Goal: Check status: Check status

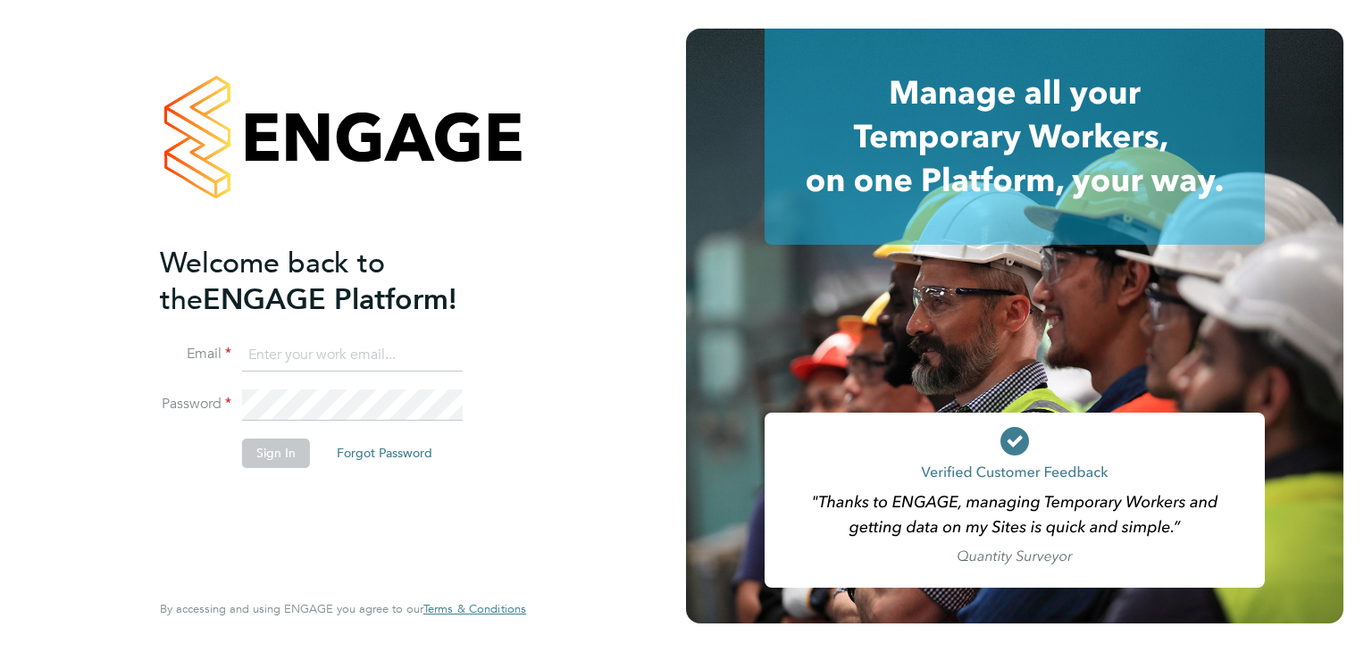
type input "[PERSON_NAME][EMAIL_ADDRESS][PERSON_NAME][DOMAIN_NAME]"
click at [286, 454] on button "Sign In" at bounding box center [276, 453] width 68 height 29
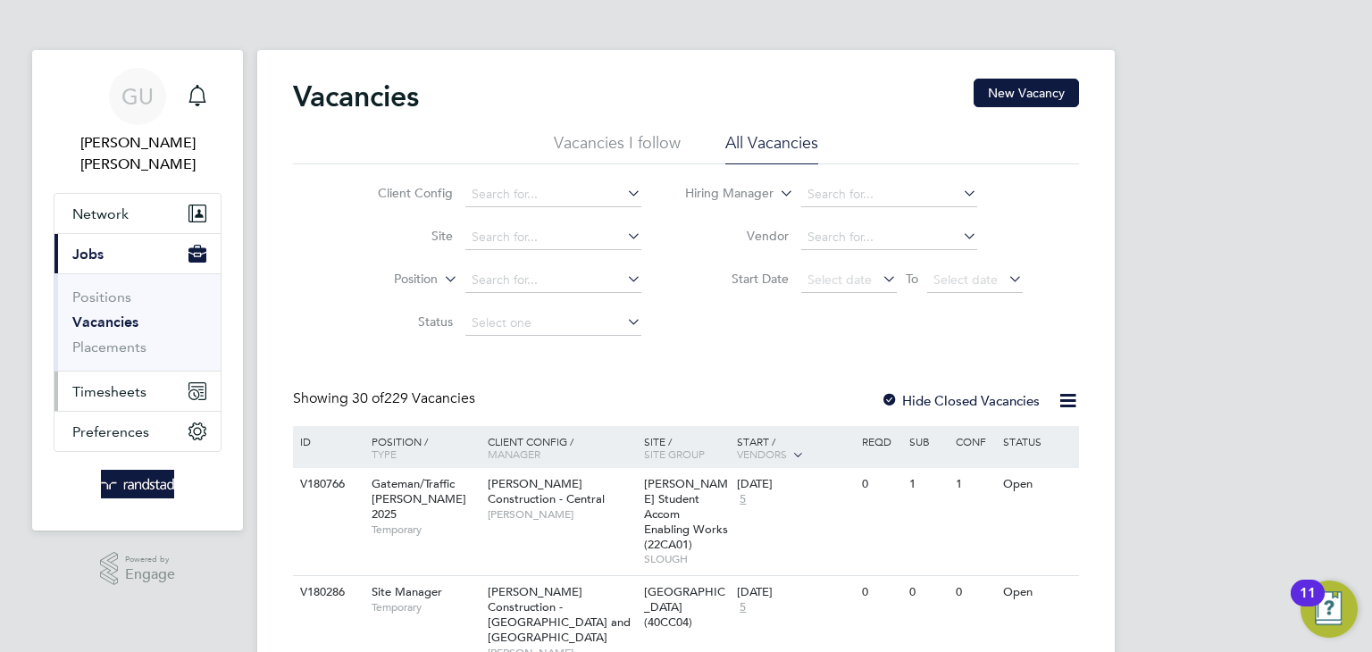
click at [121, 383] on span "Timesheets" at bounding box center [109, 391] width 74 height 17
click at [126, 383] on span "Timesheets" at bounding box center [109, 391] width 74 height 17
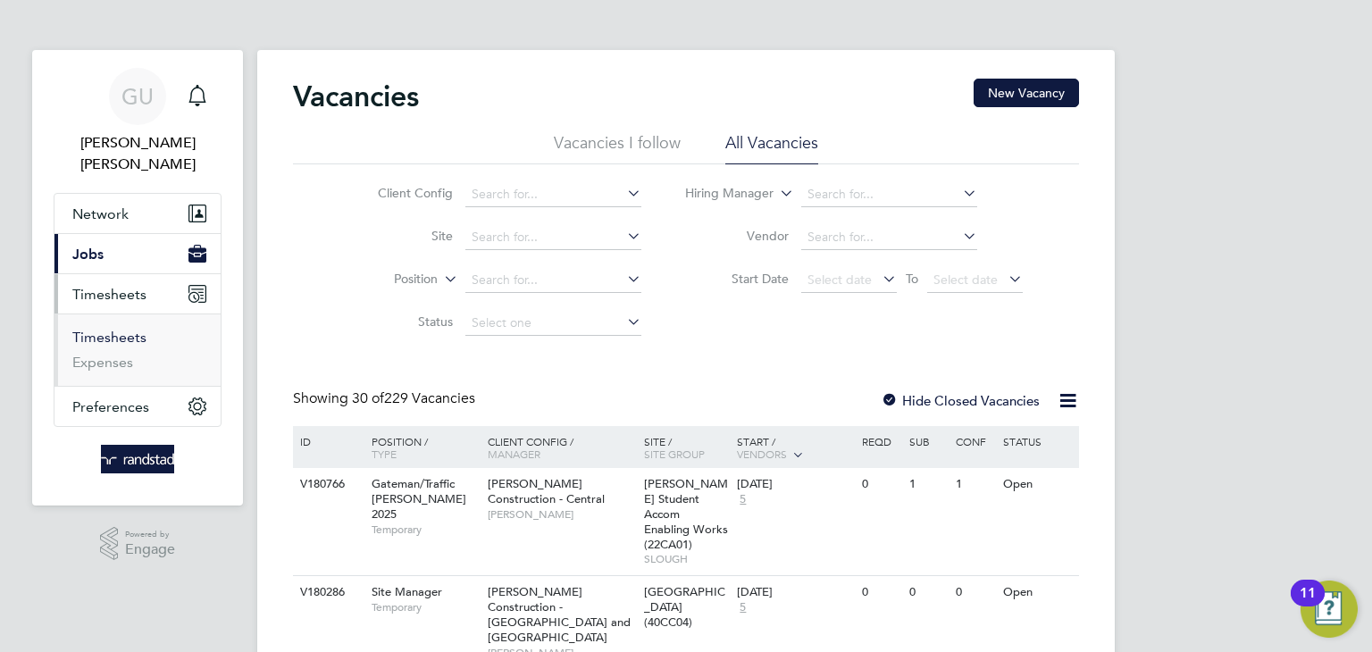
click at [116, 329] on link "Timesheets" at bounding box center [109, 337] width 74 height 17
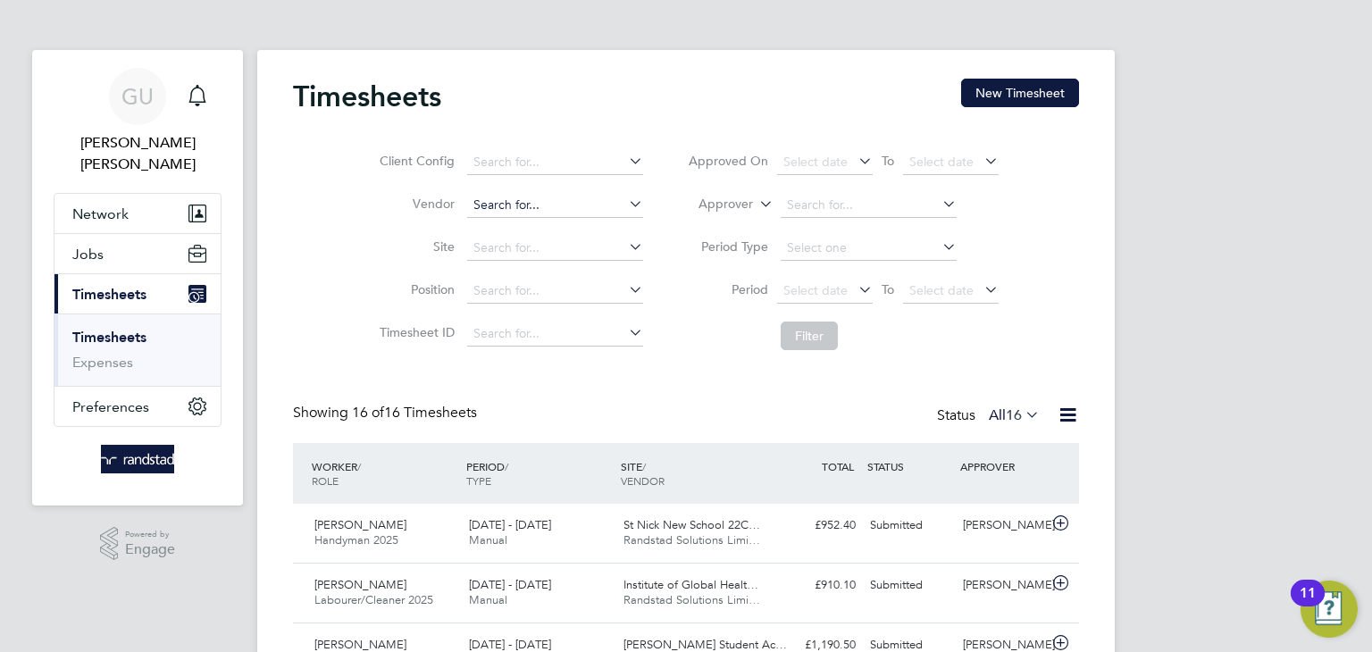
click at [525, 210] on input at bounding box center [555, 205] width 176 height 25
click at [517, 247] on input at bounding box center [555, 248] width 176 height 25
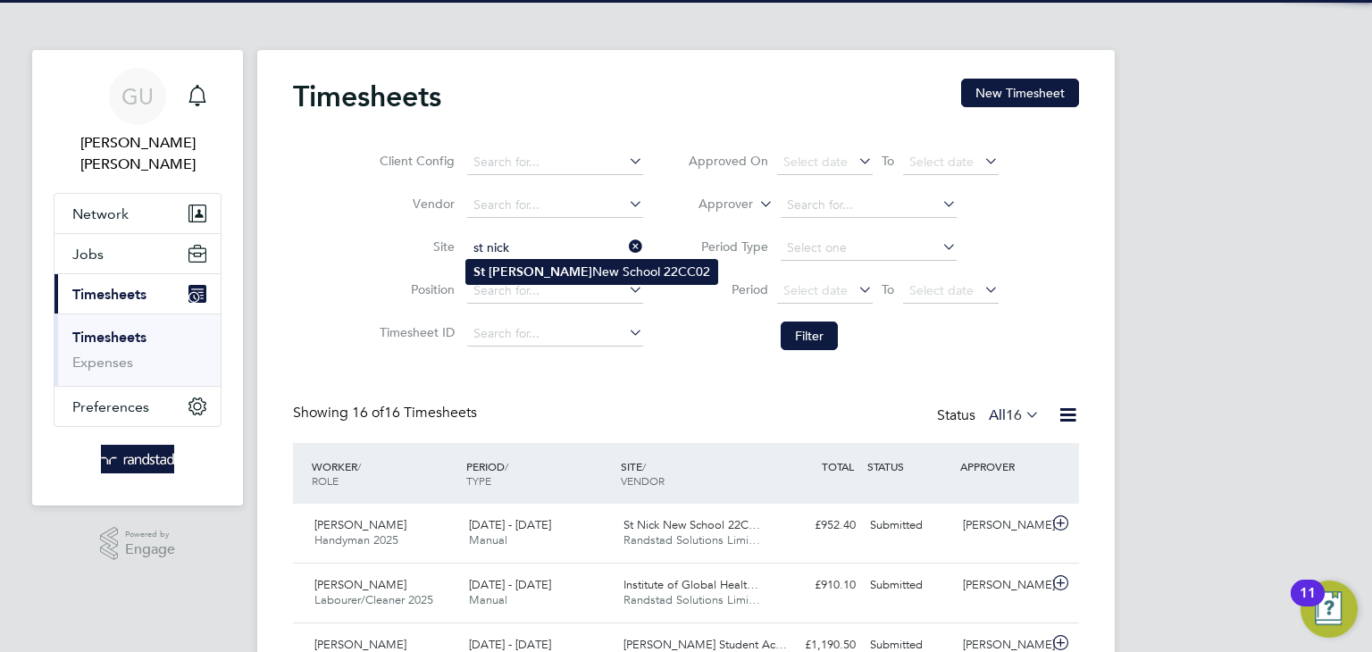
click at [535, 281] on li "St Nick New School 22CC02" at bounding box center [591, 272] width 251 height 24
type input "St Nick New School 22CC02"
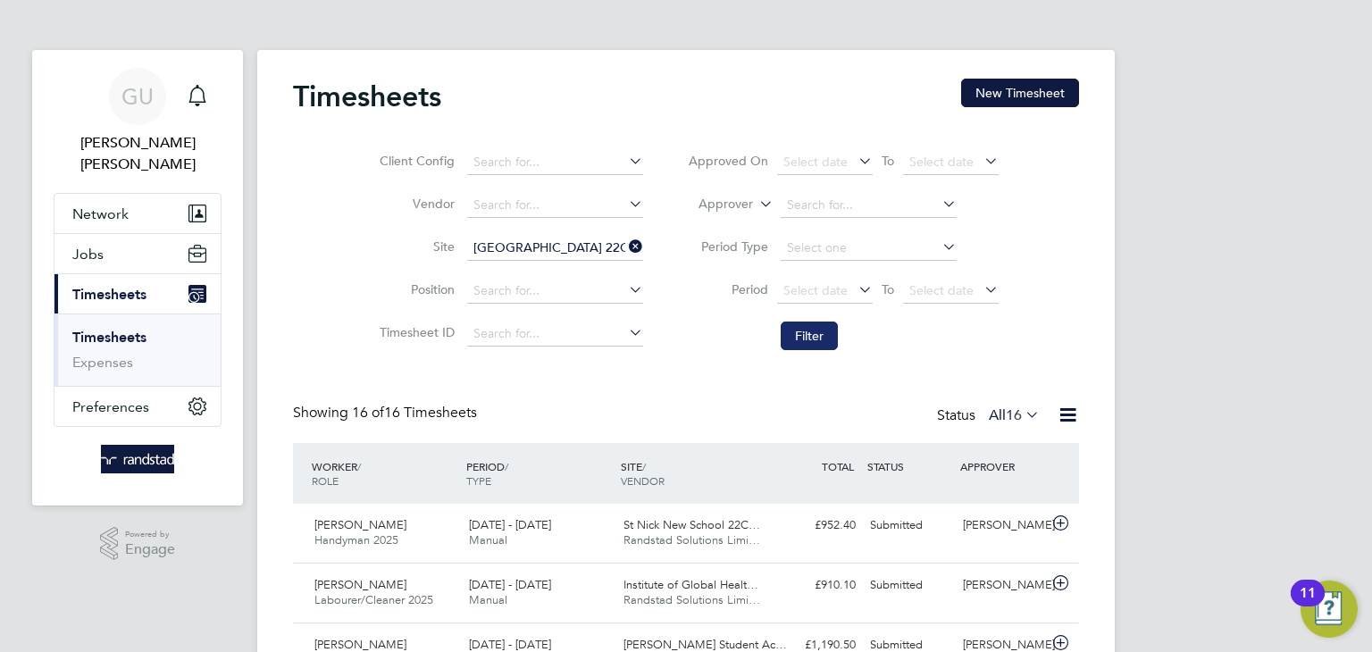
click at [802, 332] on button "Filter" at bounding box center [809, 336] width 57 height 29
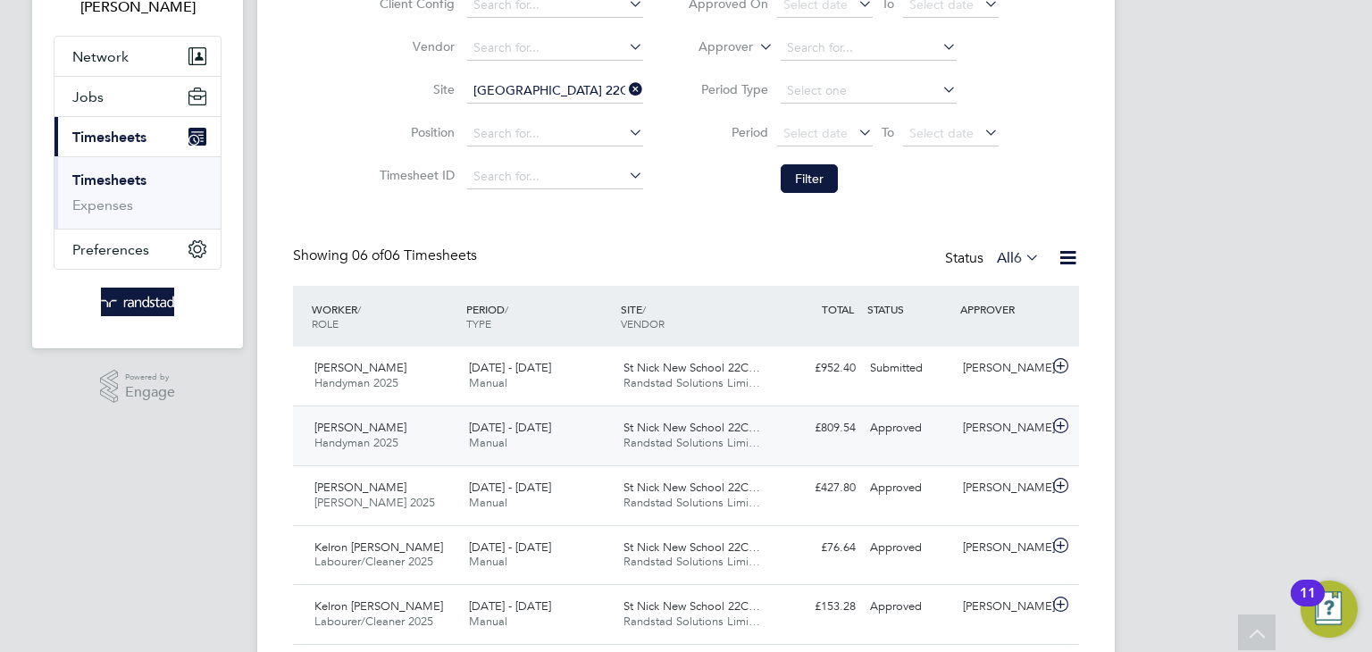
click at [583, 425] on div "13 - 19 Sep 2025 Manual" at bounding box center [539, 436] width 155 height 45
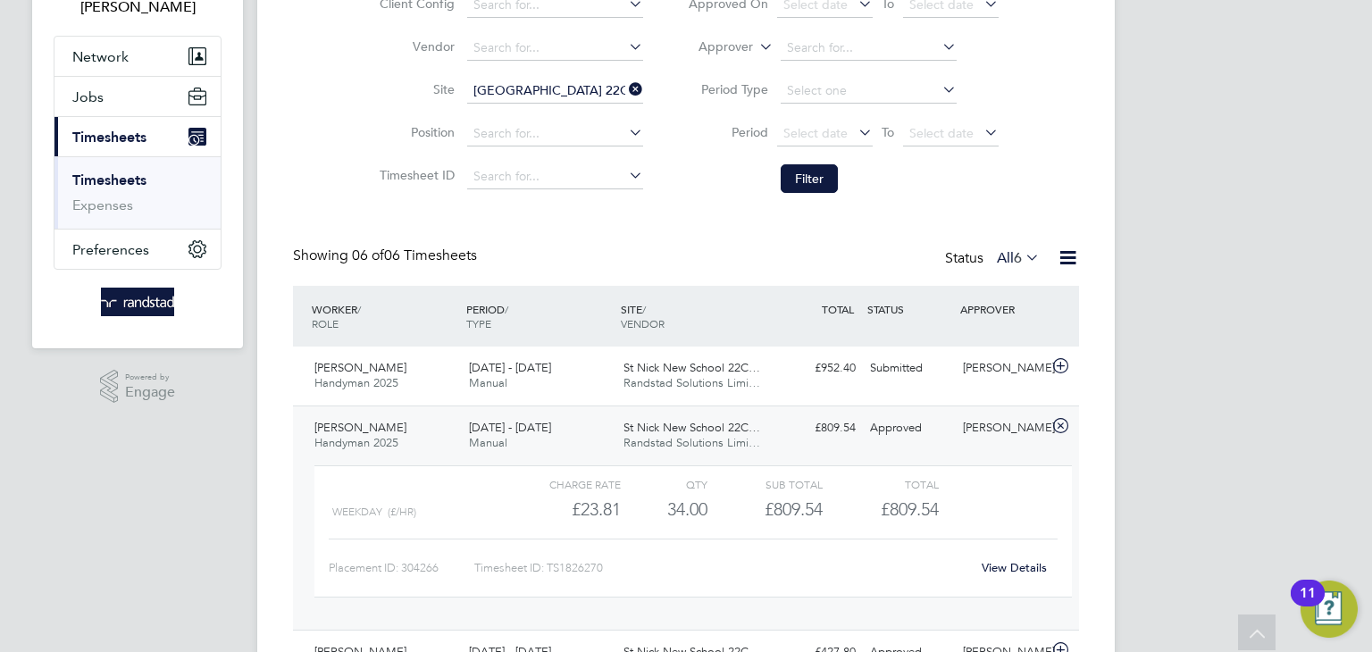
click at [494, 420] on span "13 - 19 Sep 2025" at bounding box center [510, 427] width 82 height 15
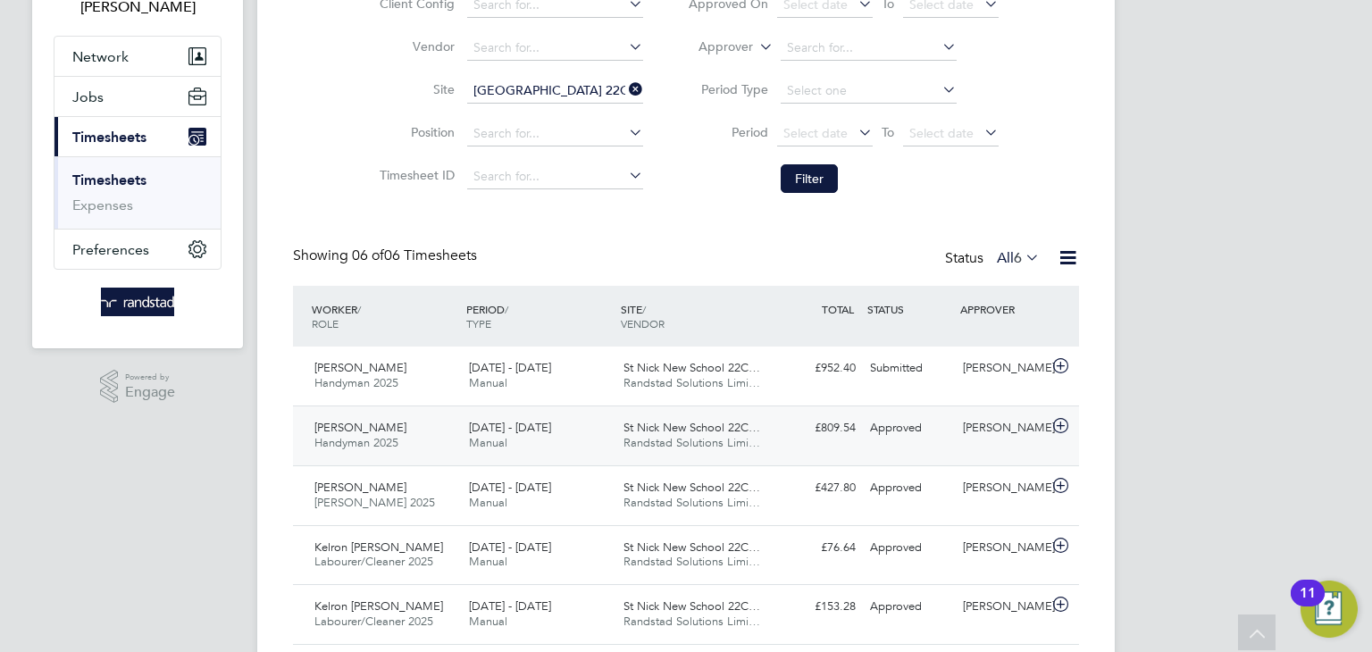
click at [390, 429] on div "Jano Veneti Handyman 2025 13 - 19 Sep 2025" at bounding box center [384, 436] width 155 height 45
click at [390, 428] on div "Jano Veneti Handyman 2025 13 - 19 Sep 2025" at bounding box center [384, 436] width 155 height 45
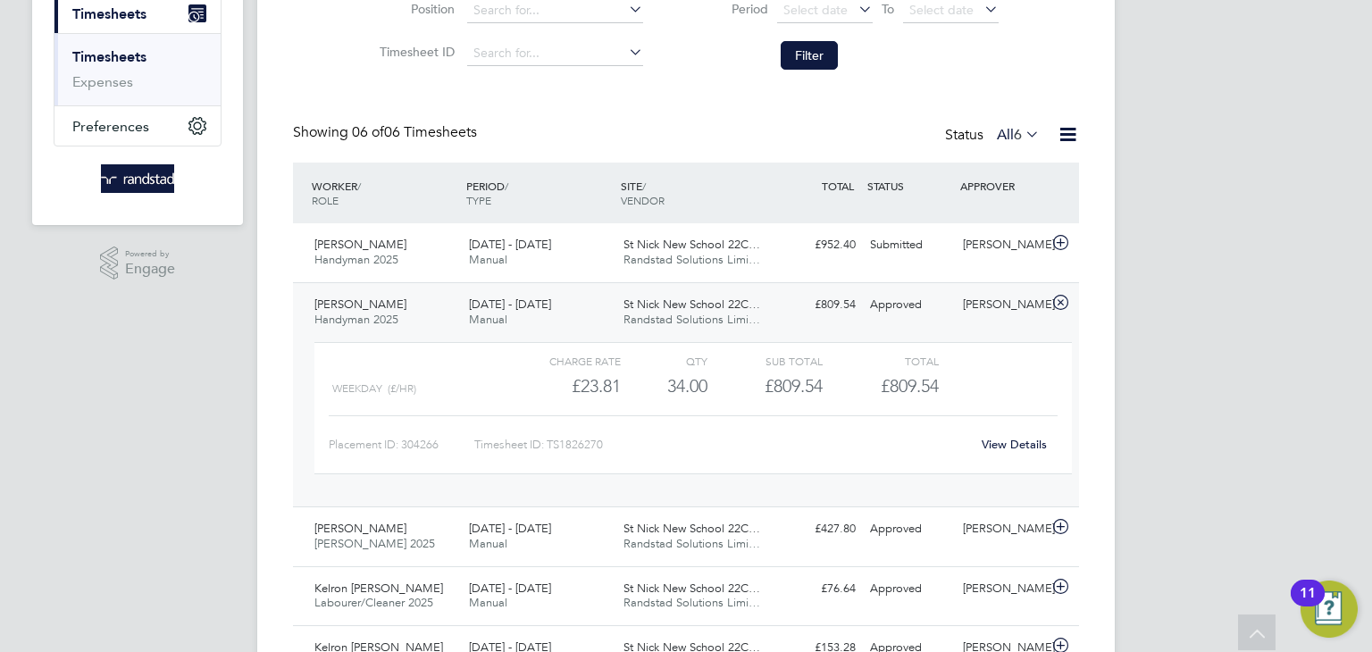
click at [993, 442] on link "View Details" at bounding box center [1014, 444] width 65 height 15
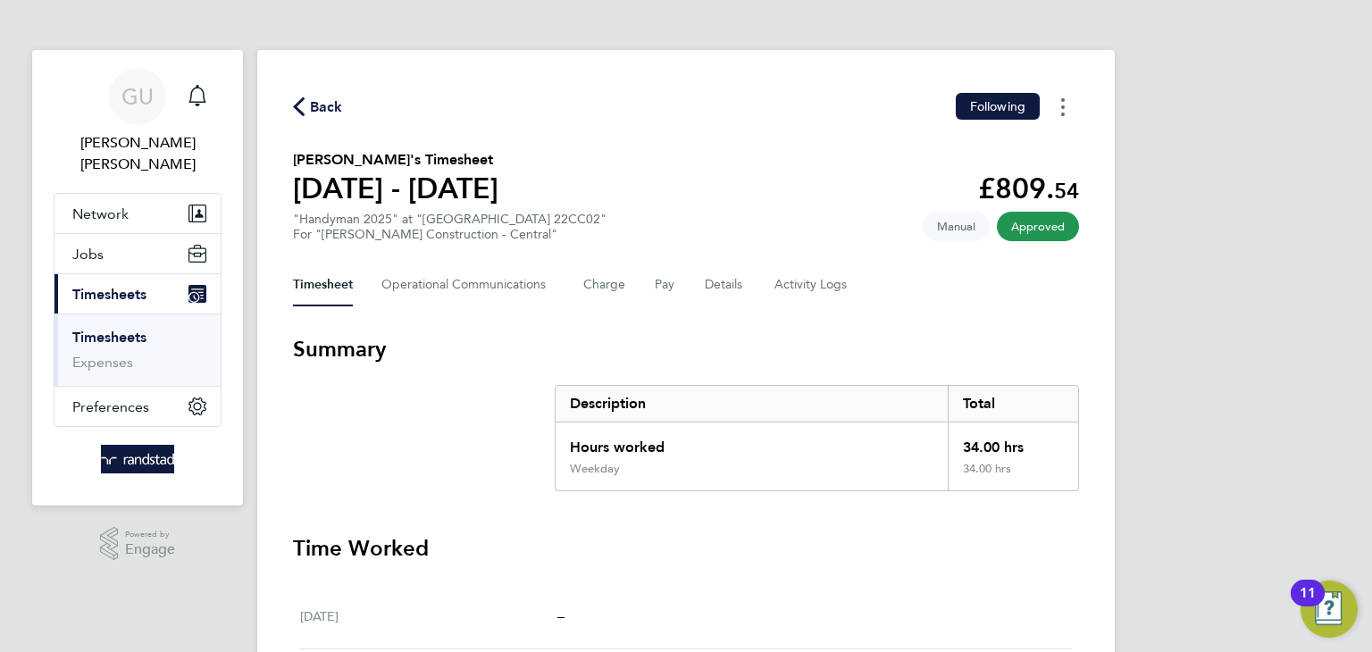
click at [1053, 113] on button "Timesheets Menu" at bounding box center [1063, 107] width 32 height 28
click at [1042, 311] on div "Back Following Download timesheet [PERSON_NAME]'s Timesheet [DATE] - [DATE] £80…" at bounding box center [686, 544] width 858 height 989
click at [1077, 100] on button "Timesheets Menu" at bounding box center [1063, 107] width 32 height 28
click at [1028, 244] on div "Back Following Download timesheet Jano Veneti's Timesheet 13 - 19 Sept 2025 £80…" at bounding box center [686, 544] width 858 height 989
click at [1035, 224] on span "Approved" at bounding box center [1038, 226] width 82 height 29
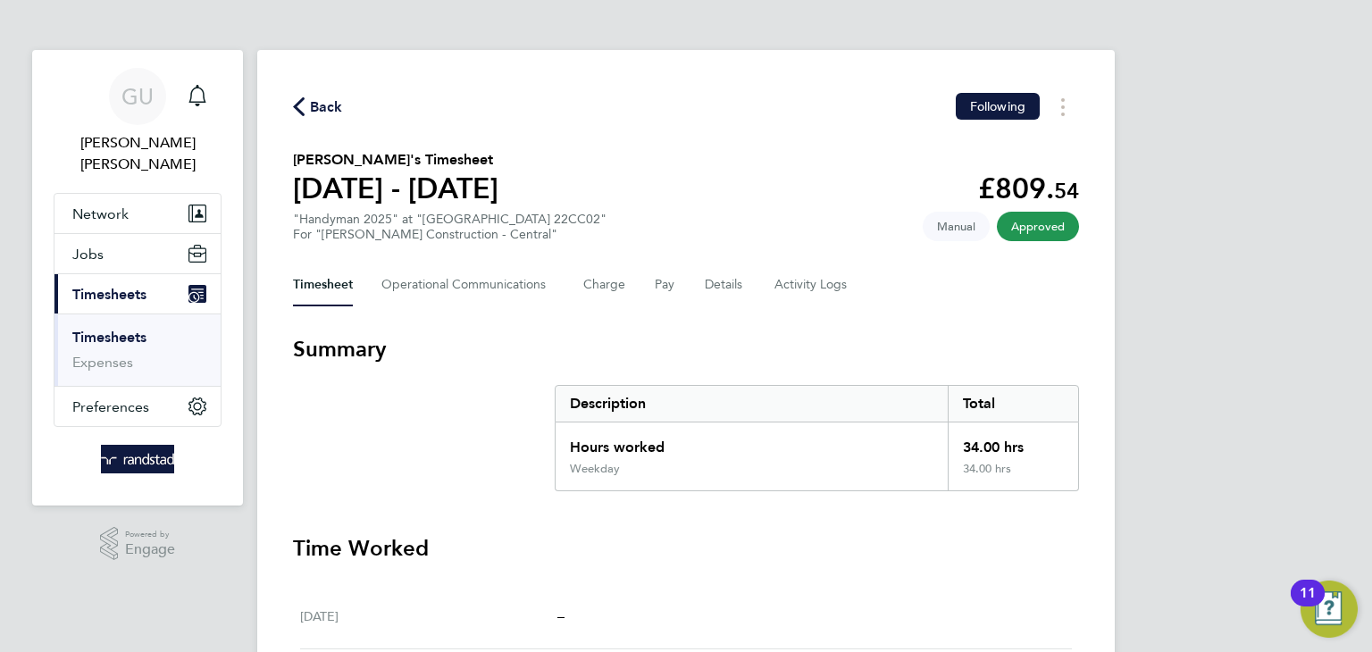
click at [946, 227] on span "Manual" at bounding box center [956, 226] width 67 height 29
click at [666, 281] on button "Pay" at bounding box center [665, 285] width 21 height 43
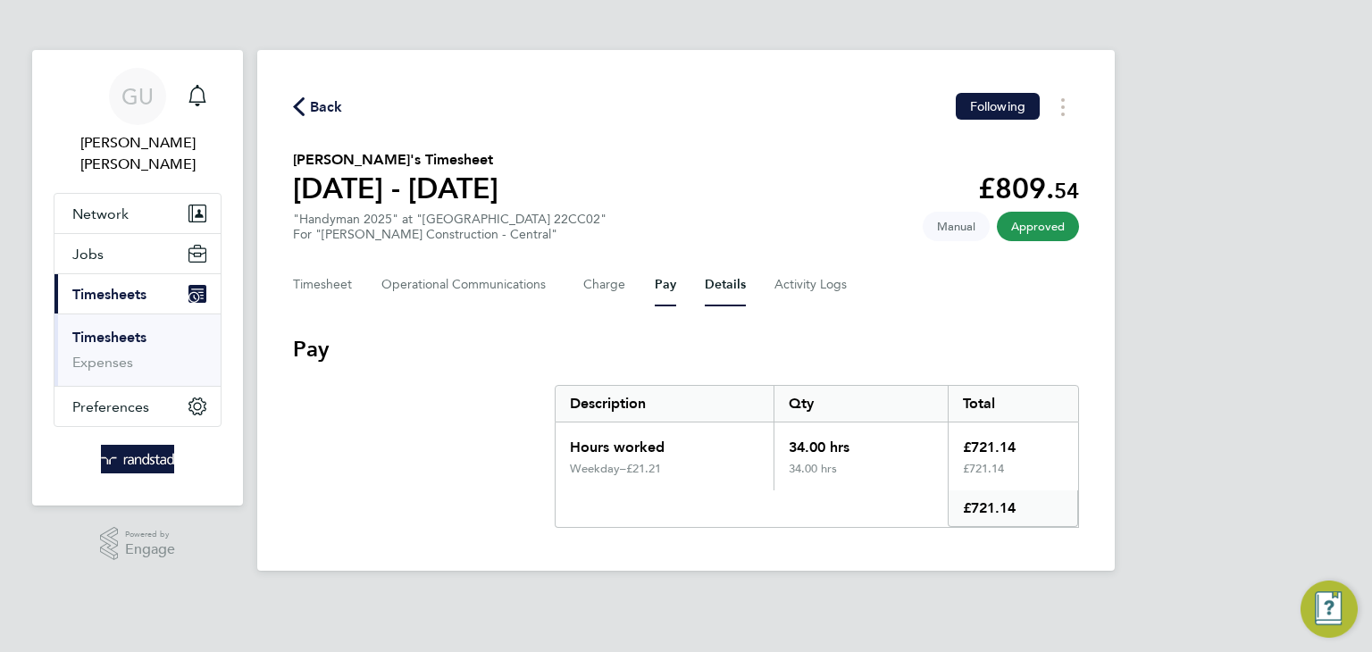
click at [705, 289] on button "Details" at bounding box center [725, 285] width 41 height 43
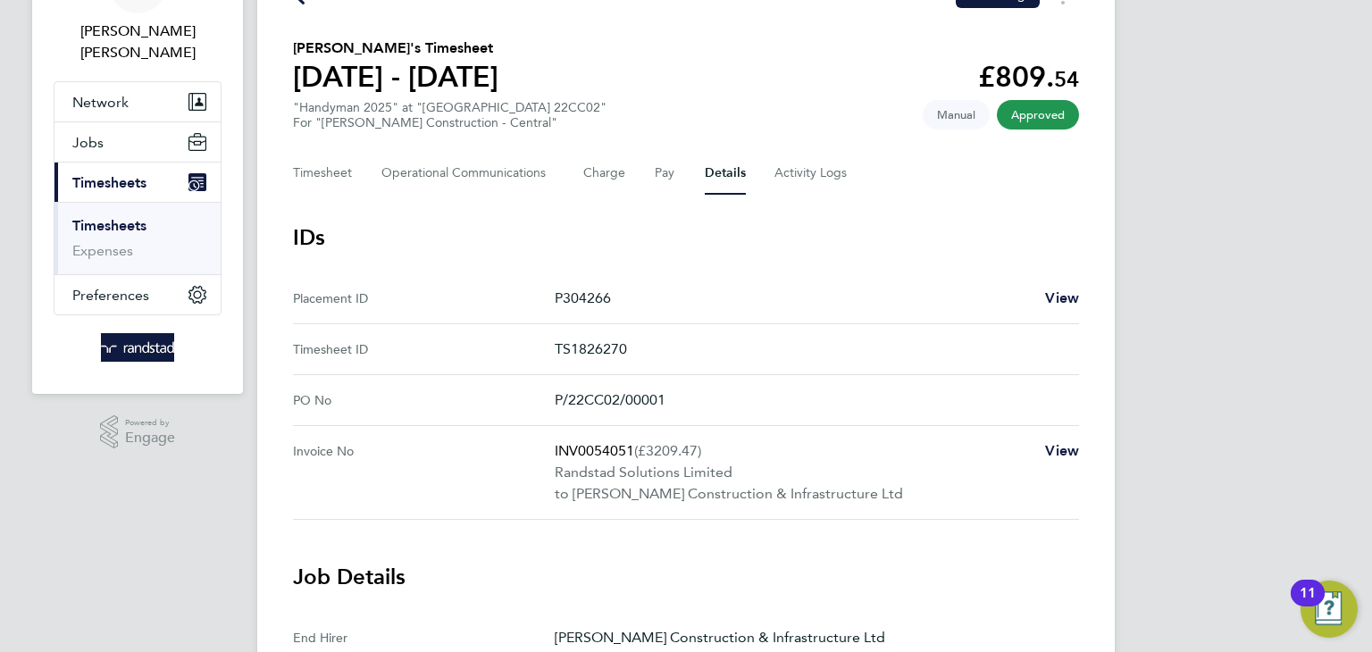
scroll to position [88, 0]
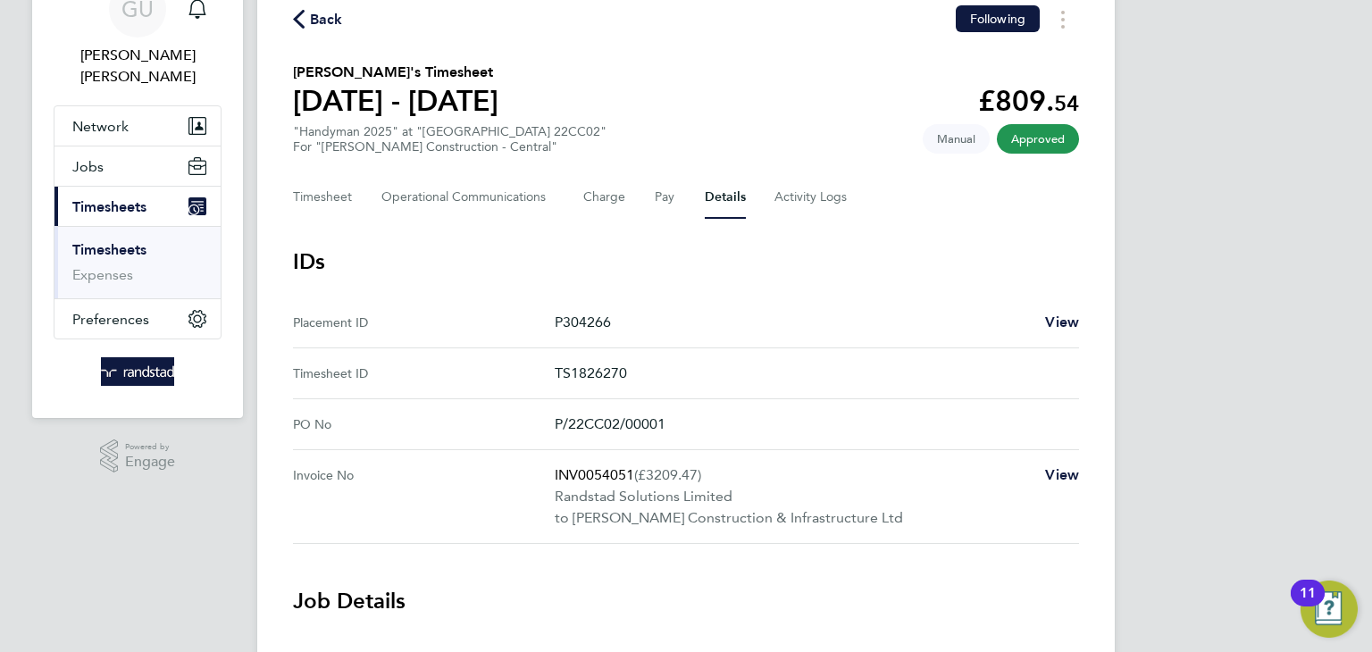
click at [675, 195] on div "Timesheet Operational Communications Charge Pay Details Activity Logs" at bounding box center [686, 197] width 786 height 43
click at [655, 195] on button "Pay" at bounding box center [665, 197] width 21 height 43
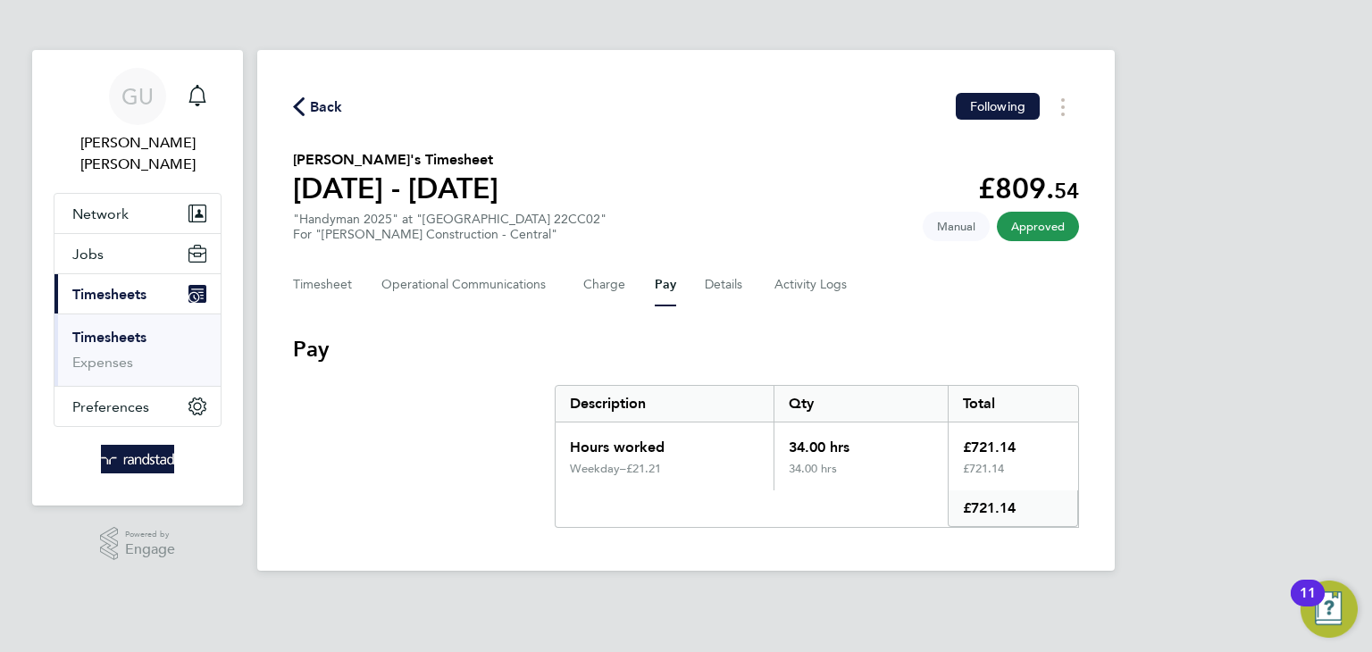
click at [584, 197] on section "Jano Veneti's Timesheet 13 - 19 Sept 2025 £809. 54 "Handyman 2025" at "St Nick …" at bounding box center [686, 195] width 786 height 93
click at [466, 290] on Communications-tab "Operational Communications" at bounding box center [468, 285] width 173 height 43
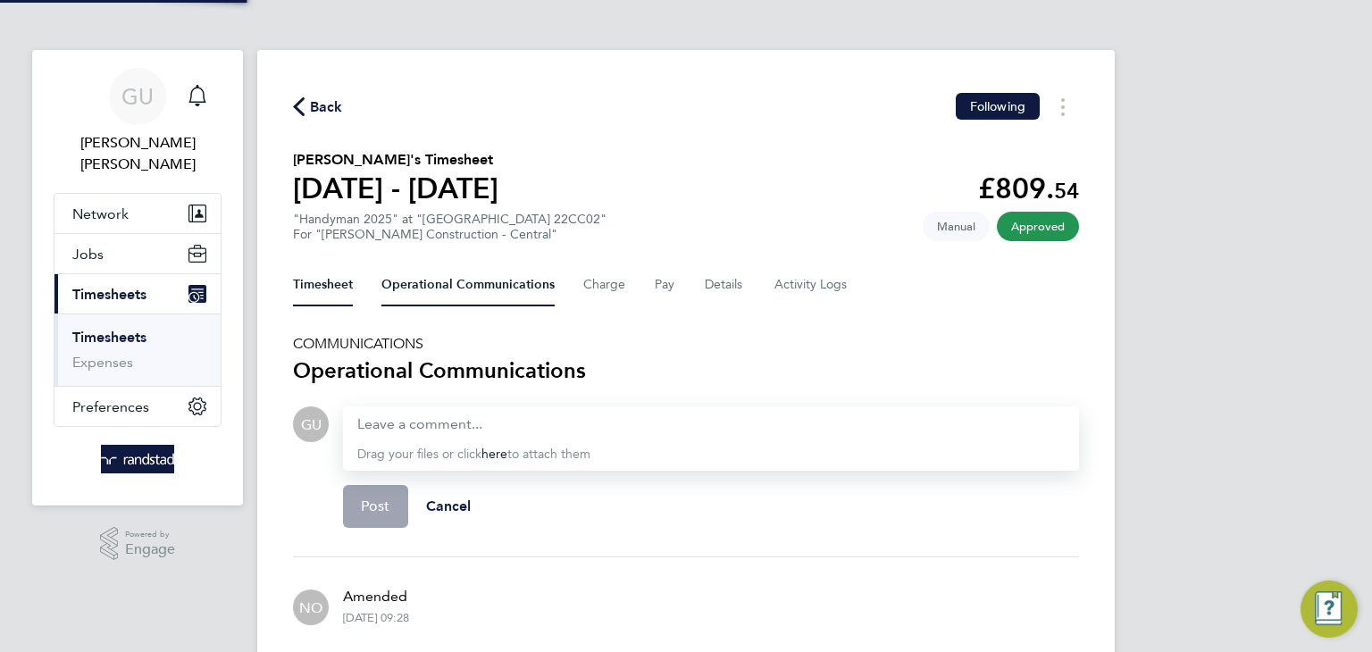
click at [324, 283] on button "Timesheet" at bounding box center [323, 285] width 60 height 43
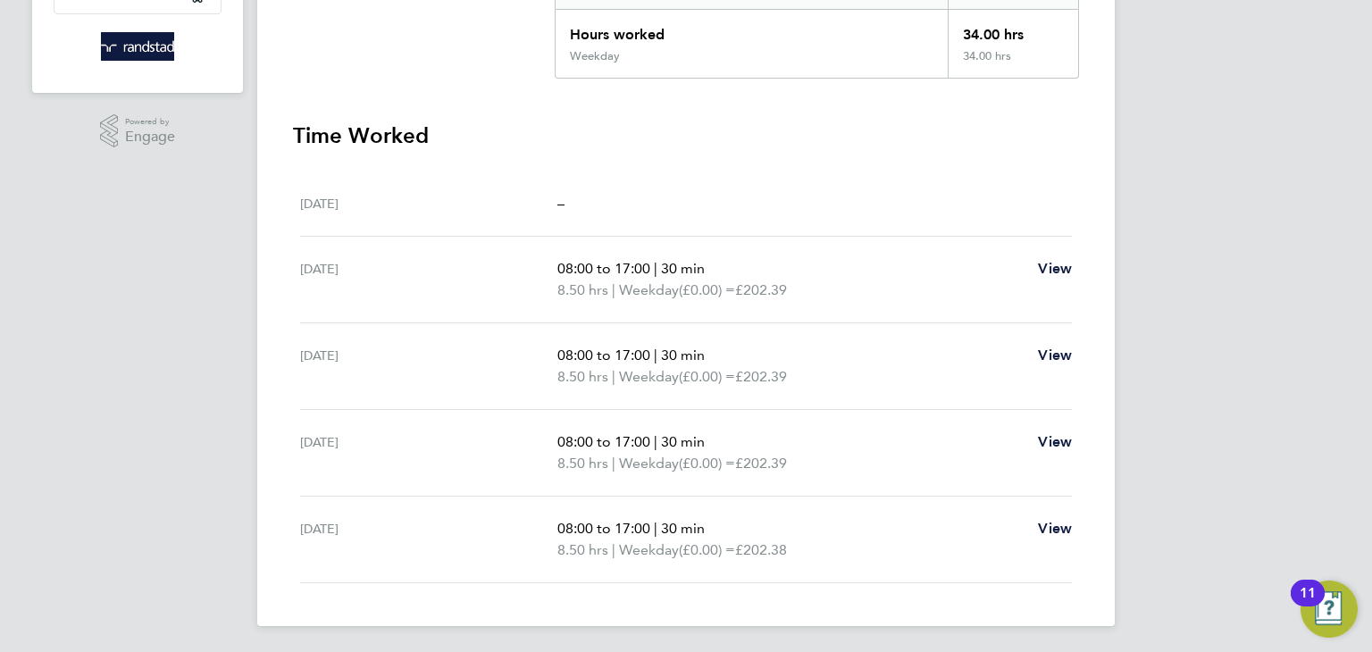
scroll to position [131, 0]
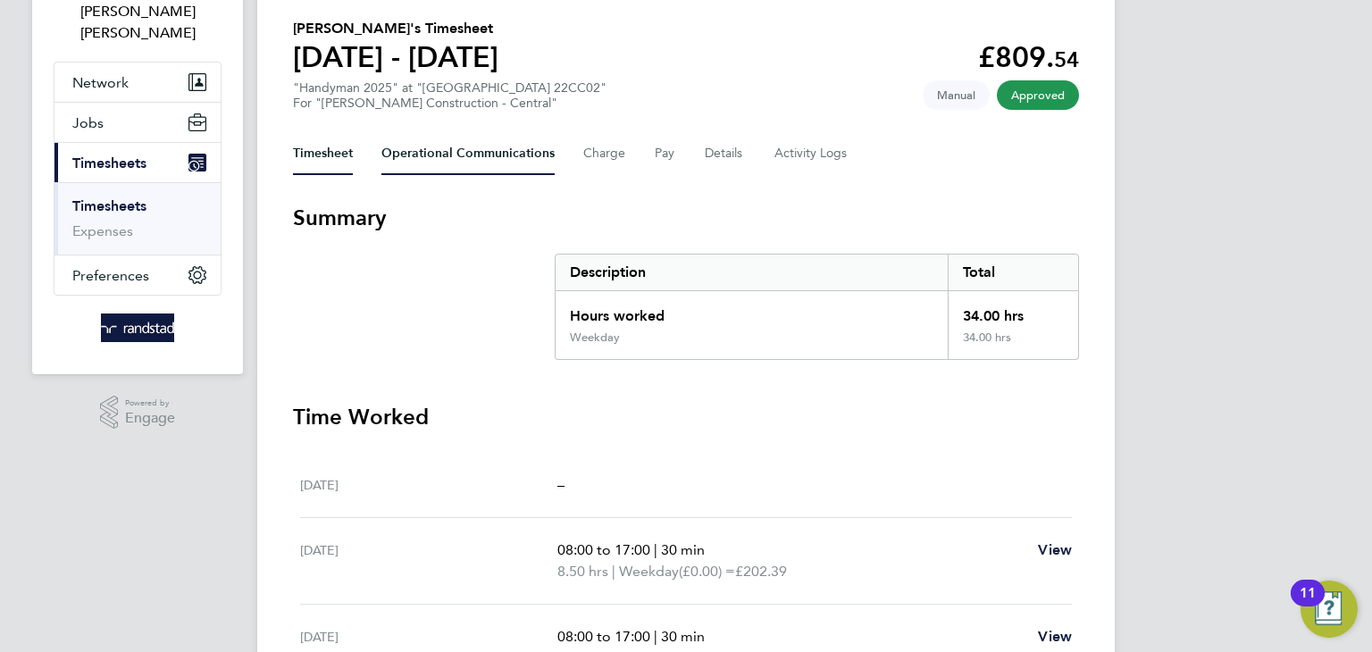
click at [468, 150] on Communications-tab "Operational Communications" at bounding box center [468, 153] width 173 height 43
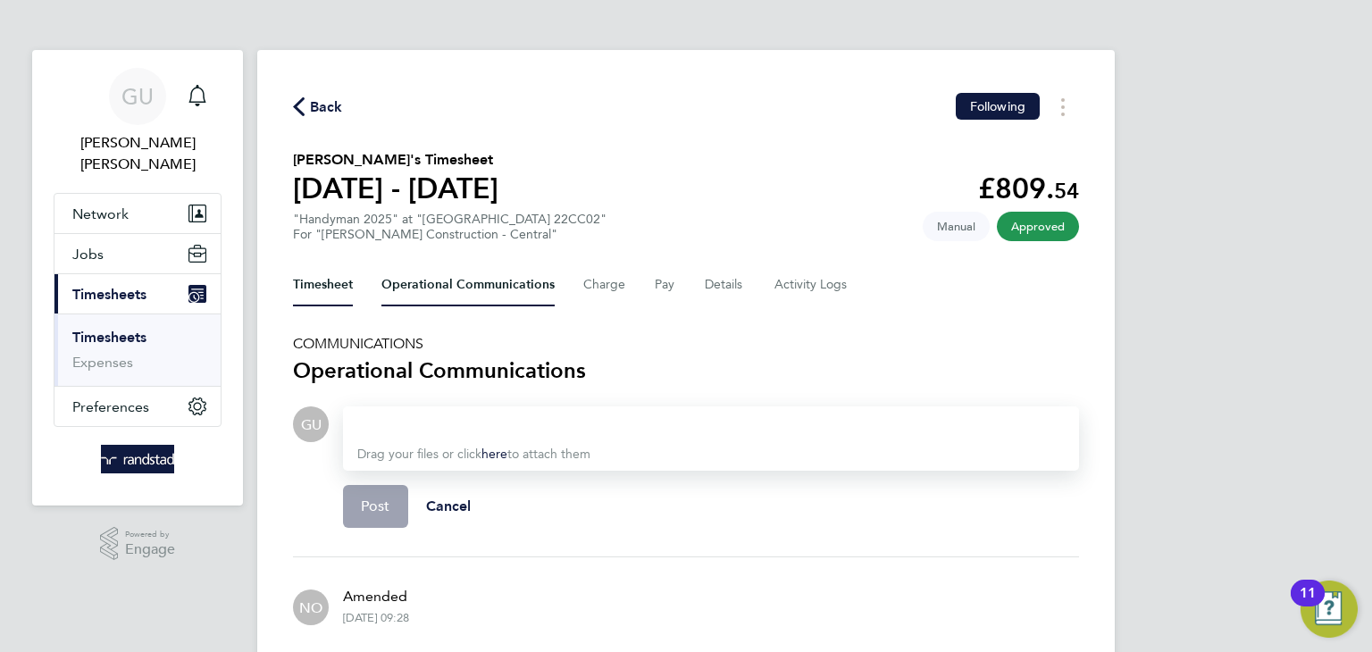
click at [335, 284] on button "Timesheet" at bounding box center [323, 285] width 60 height 43
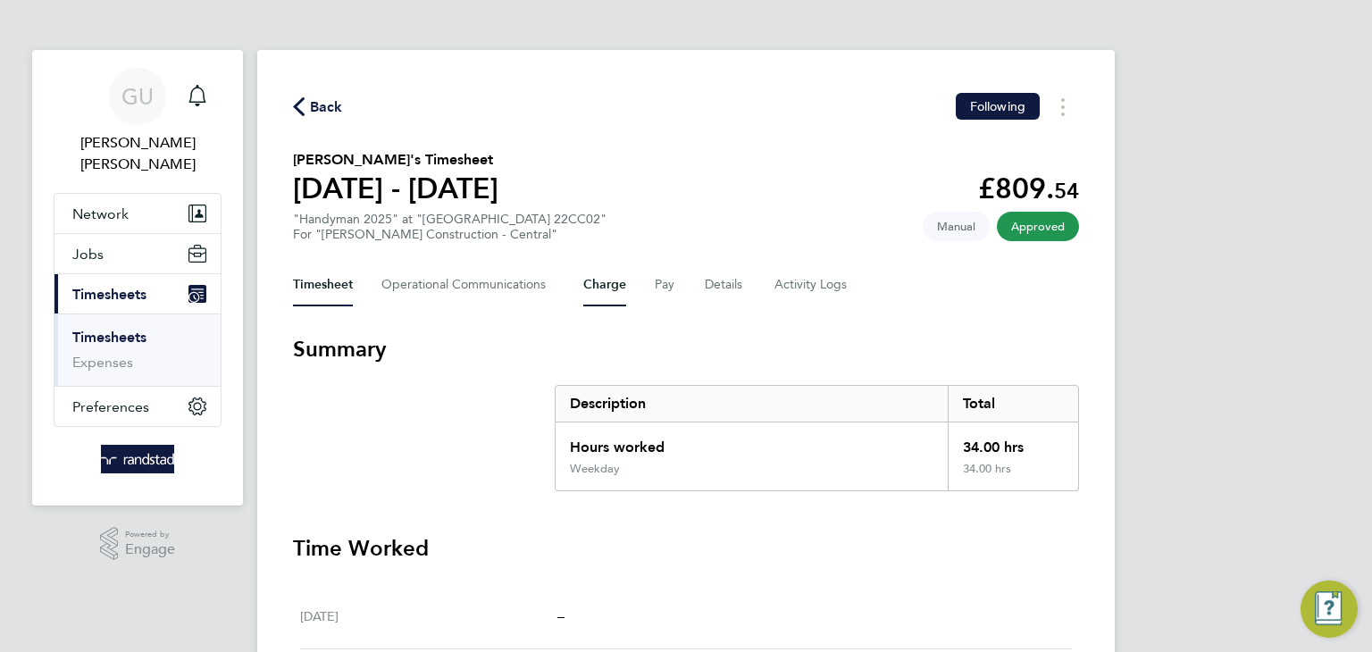
click at [618, 290] on button "Charge" at bounding box center [604, 285] width 43 height 43
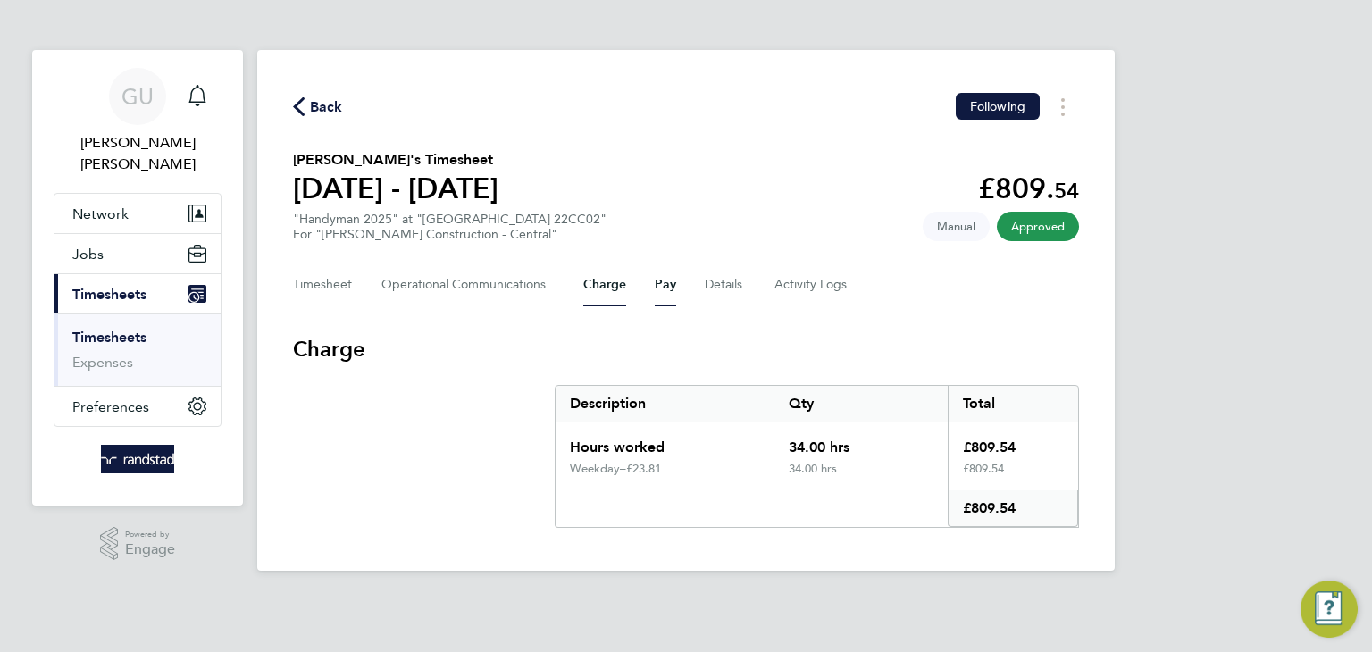
click at [673, 289] on button "Pay" at bounding box center [665, 285] width 21 height 43
click at [727, 286] on button "Details" at bounding box center [725, 285] width 41 height 43
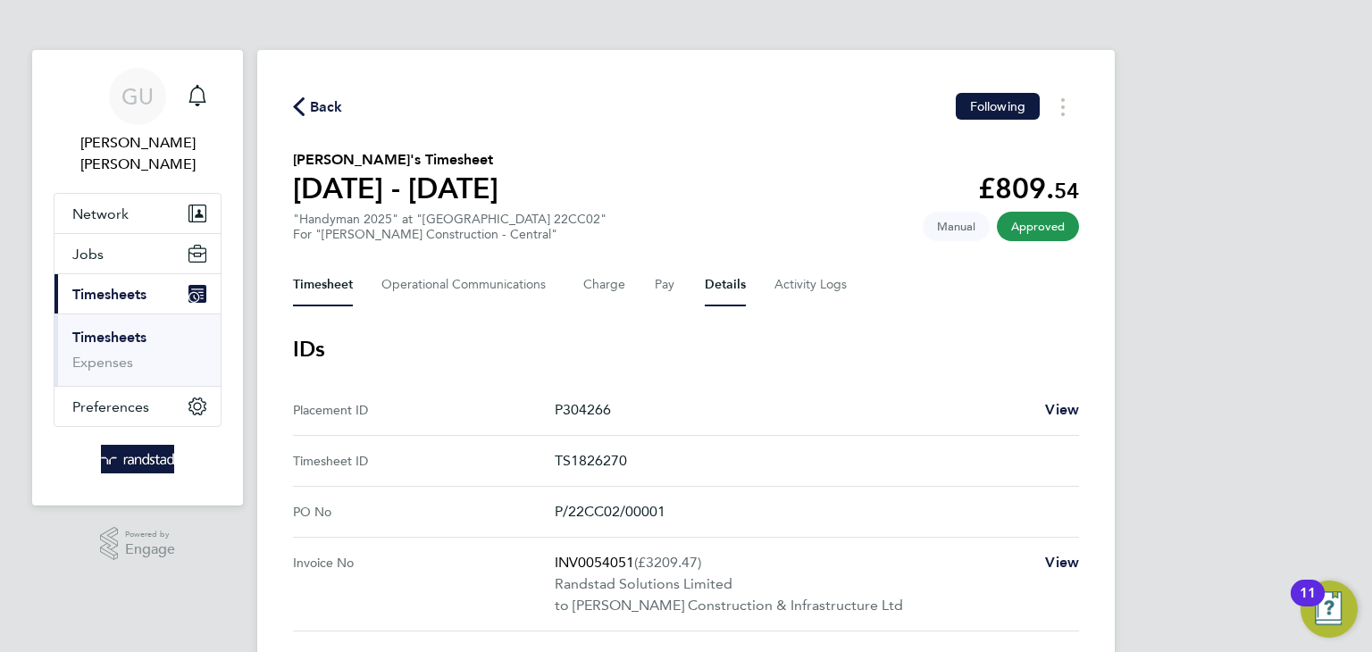
click at [338, 281] on button "Timesheet" at bounding box center [323, 285] width 60 height 43
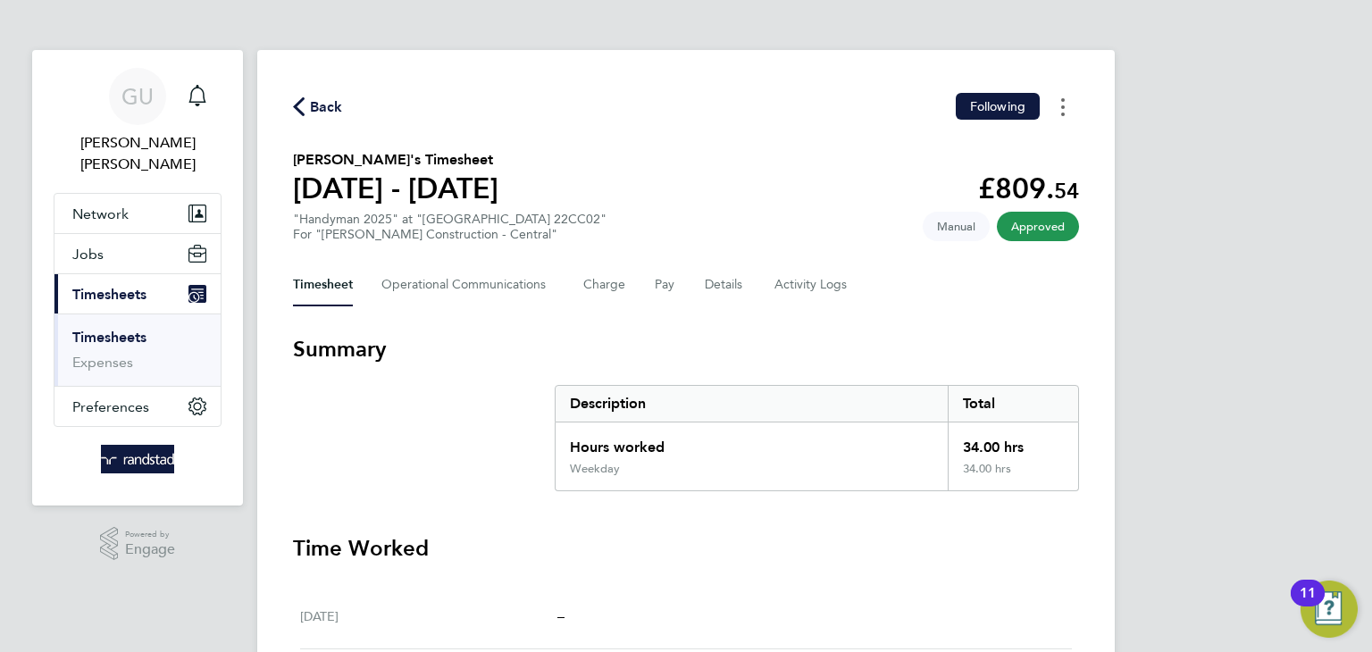
drag, startPoint x: 1063, startPoint y: 95, endPoint x: 1068, endPoint y: 71, distance: 24.5
click at [1064, 91] on div "Back Following Jano Veneti's Timesheet 13 - 19 Sept 2025 £809. 54 "Handyman 202…" at bounding box center [686, 544] width 858 height 989
click at [1053, 114] on button "Timesheets Menu" at bounding box center [1063, 107] width 32 height 28
click at [959, 235] on span "Manual" at bounding box center [956, 226] width 67 height 29
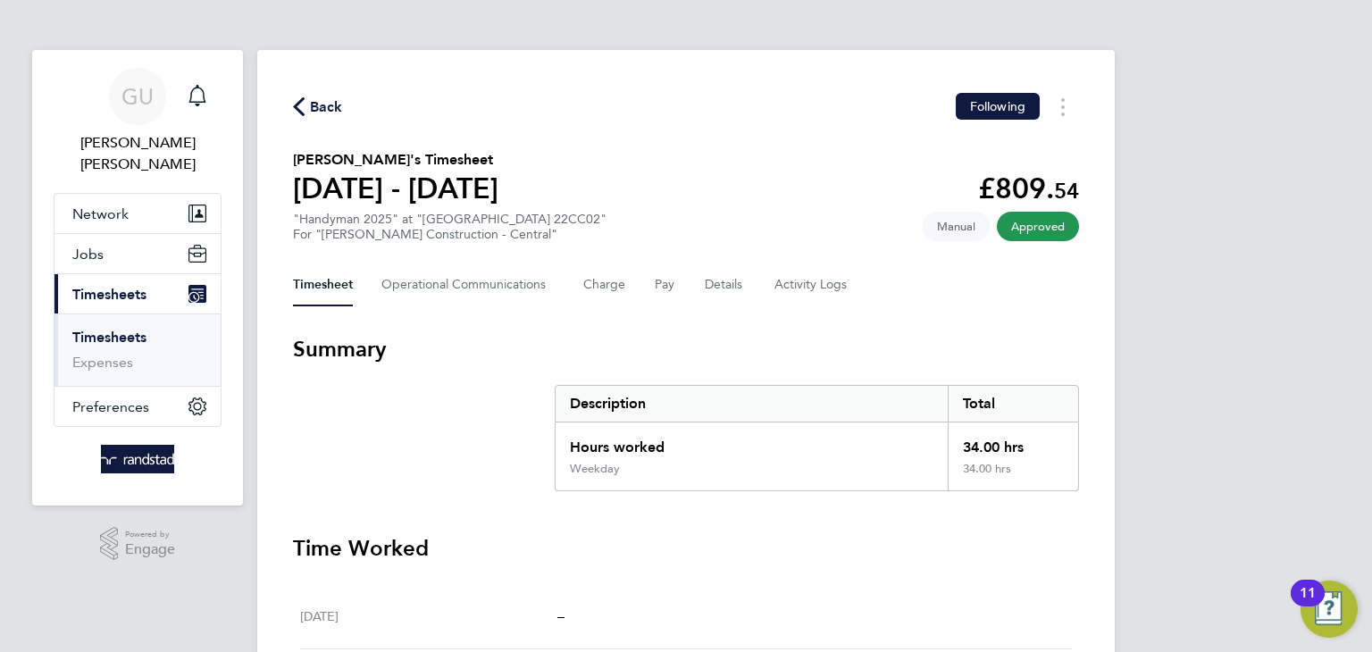
click at [961, 219] on span "Manual" at bounding box center [956, 226] width 67 height 29
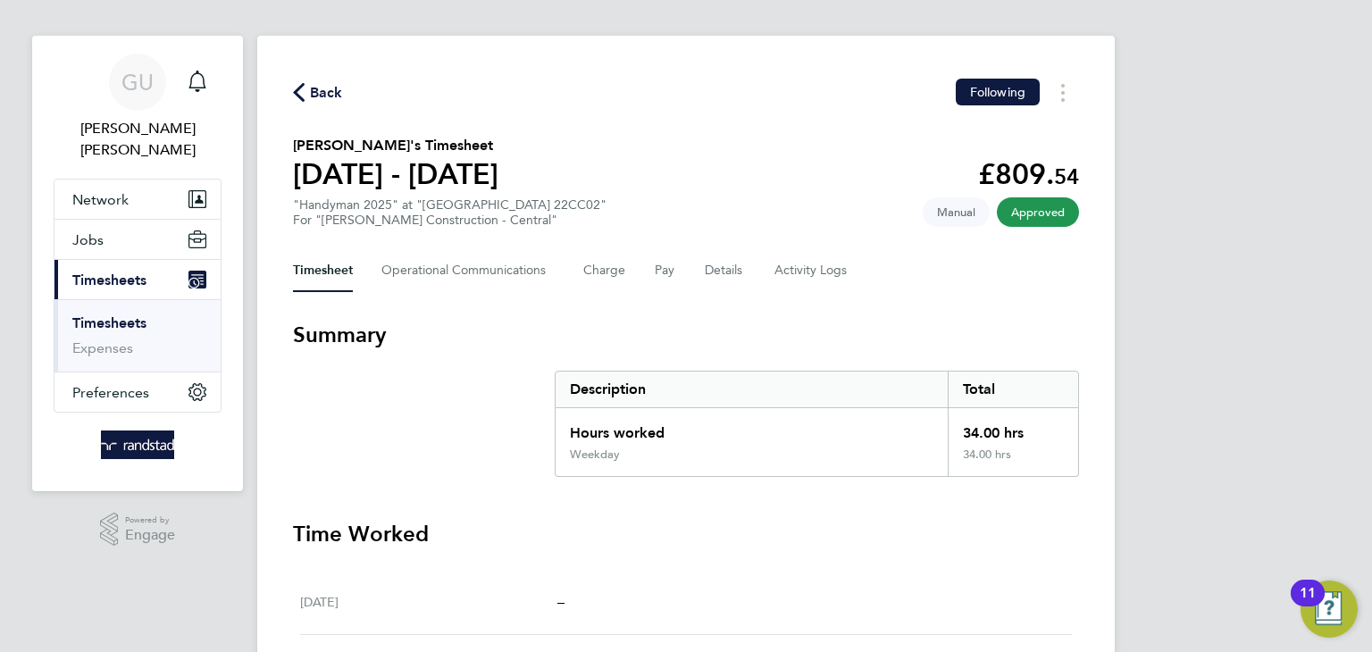
scroll to position [4, 0]
